Goal: Task Accomplishment & Management: Complete application form

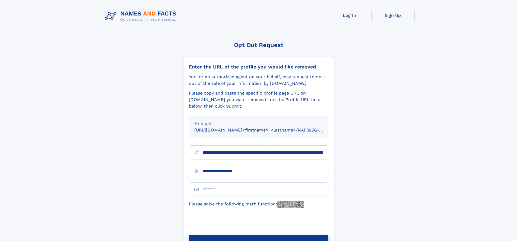
type input "**********"
type input "*"
click at [258, 235] on button "Submit Opt Out Request" at bounding box center [259, 243] width 140 height 17
